Goal: Find specific page/section: Find specific page/section

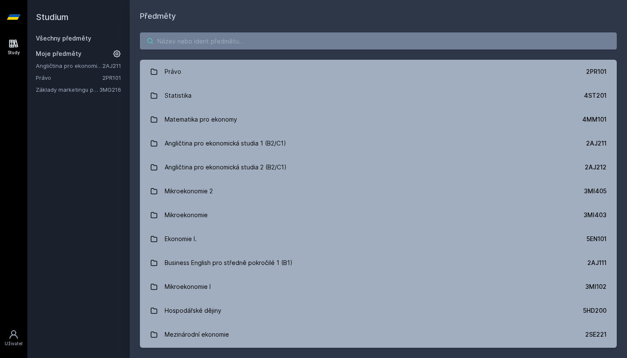
click at [279, 47] on input "search" at bounding box center [378, 40] width 477 height 17
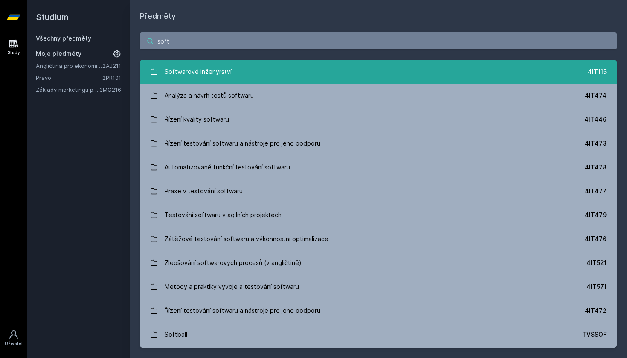
type input "soft"
click at [178, 76] on div "Softwarové inženýrství" at bounding box center [198, 71] width 67 height 17
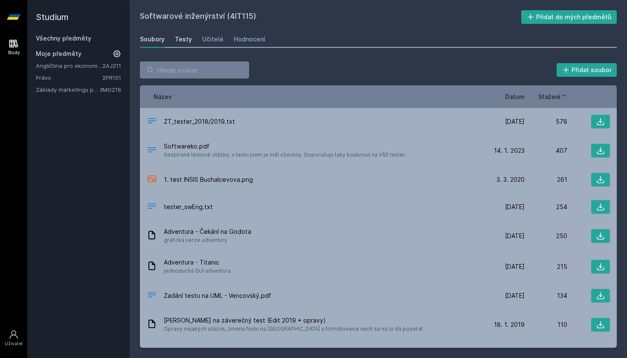
click at [184, 38] on div "Testy" at bounding box center [183, 39] width 17 height 9
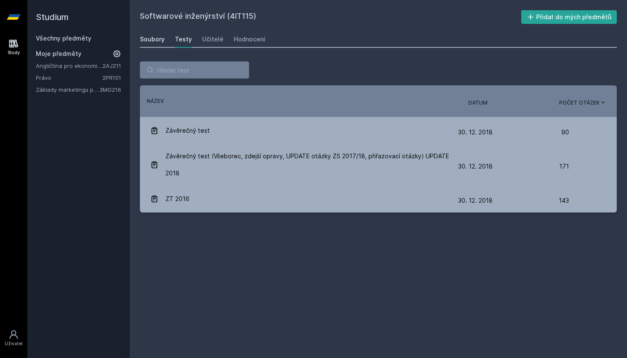
click at [160, 46] on link "Soubory" at bounding box center [152, 39] width 25 height 17
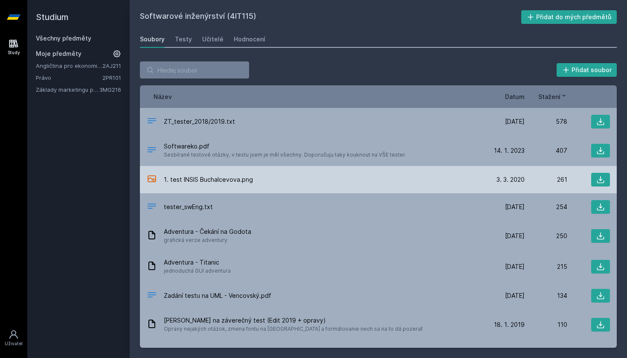
click at [259, 184] on div "1. test INSIS Buchalcevova.png" at bounding box center [314, 180] width 335 height 12
click at [228, 181] on span "1. test INSIS Buchalcevova.png" at bounding box center [208, 179] width 89 height 9
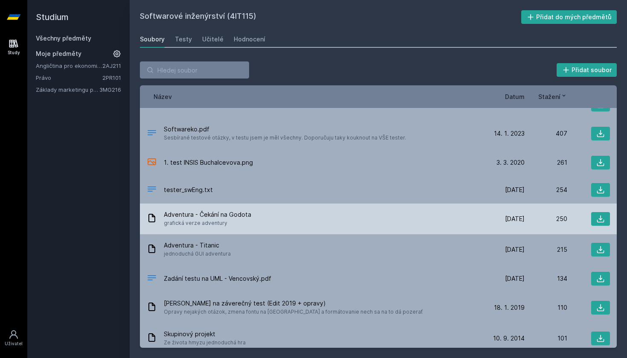
scroll to position [18, 0]
click at [602, 219] on button at bounding box center [600, 218] width 19 height 14
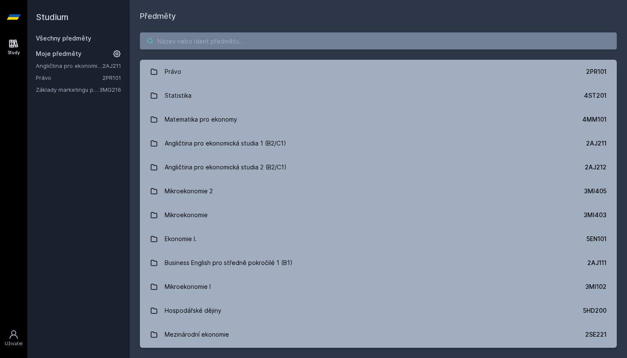
click at [252, 42] on input "search" at bounding box center [378, 40] width 477 height 17
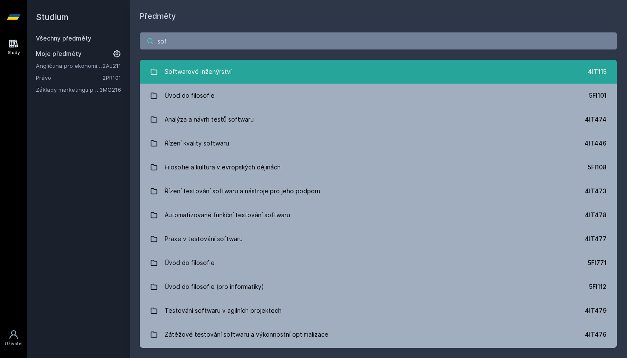
type input "sof"
click at [209, 67] on div "Softwarové inženýrství" at bounding box center [198, 71] width 67 height 17
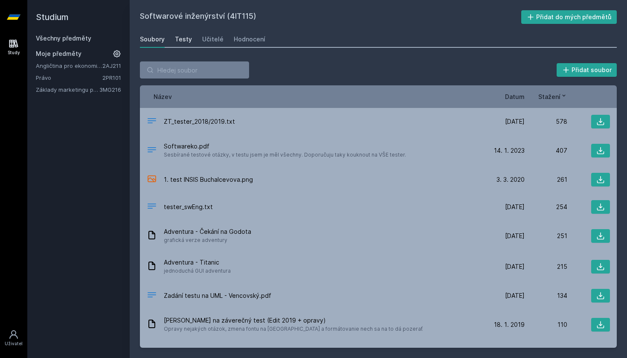
click at [184, 38] on div "Testy" at bounding box center [183, 39] width 17 height 9
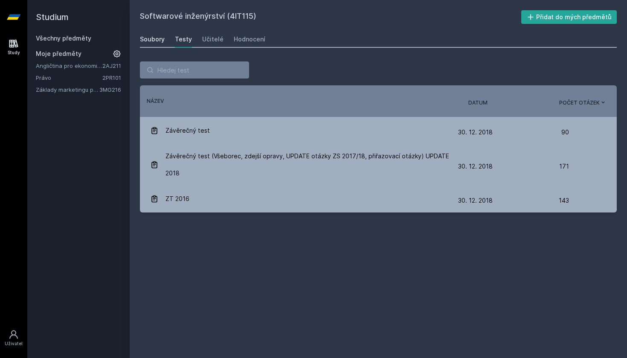
click at [160, 41] on div "Soubory" at bounding box center [152, 39] width 25 height 9
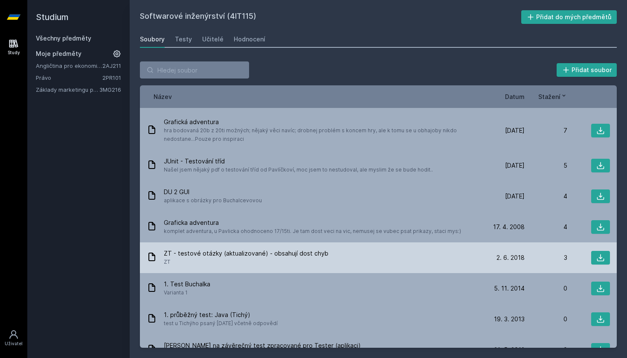
scroll to position [763, 0]
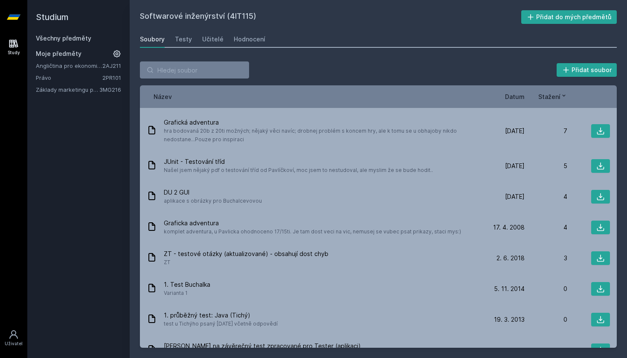
click at [516, 97] on span "Datum" at bounding box center [515, 96] width 20 height 9
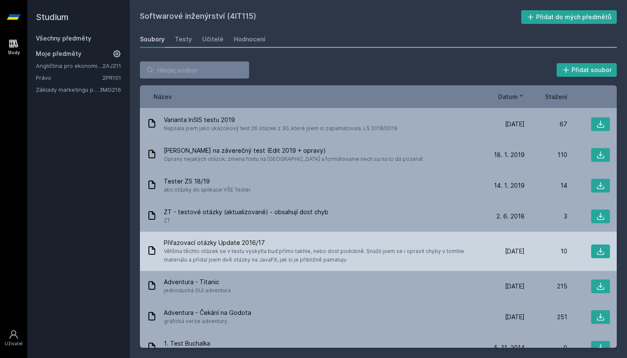
scroll to position [194, 0]
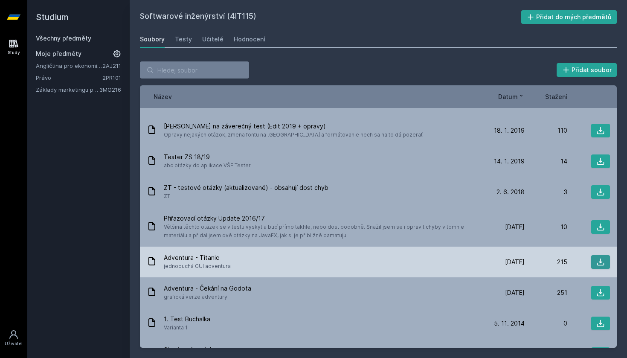
click at [593, 263] on button at bounding box center [600, 262] width 19 height 14
